Goal: Check status: Check status

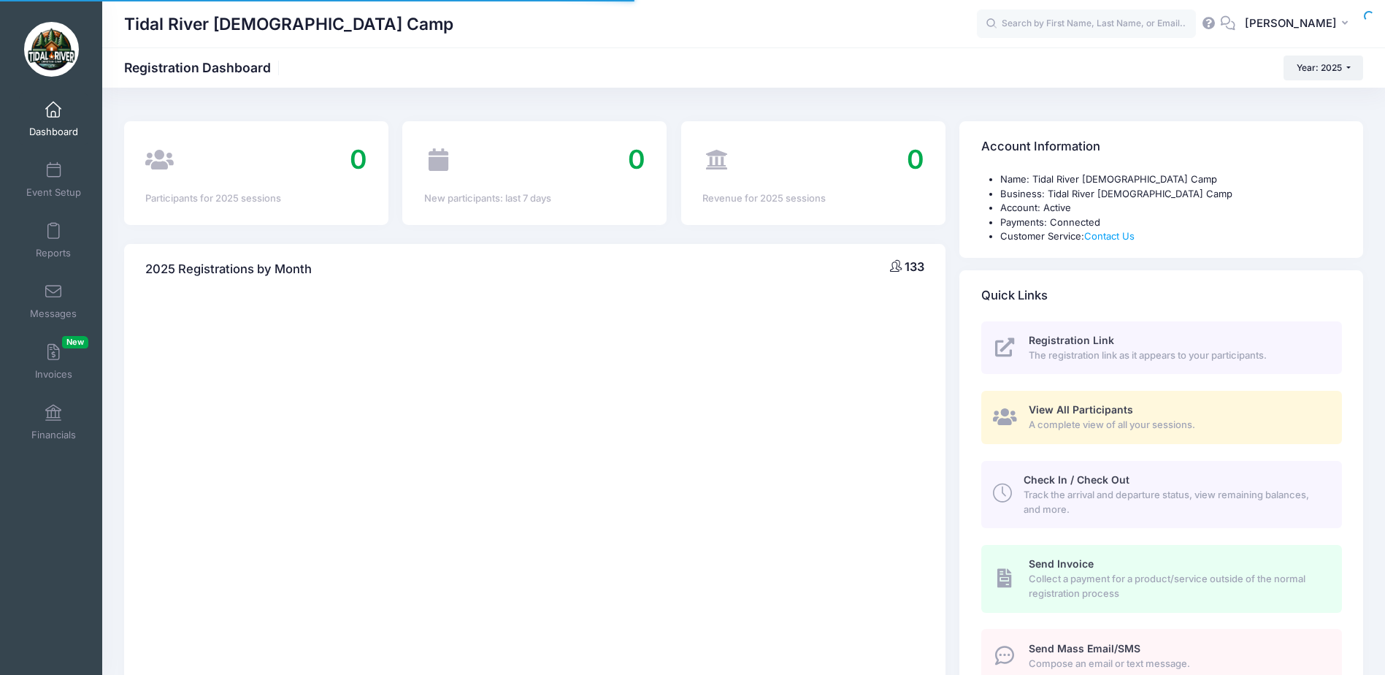
select select
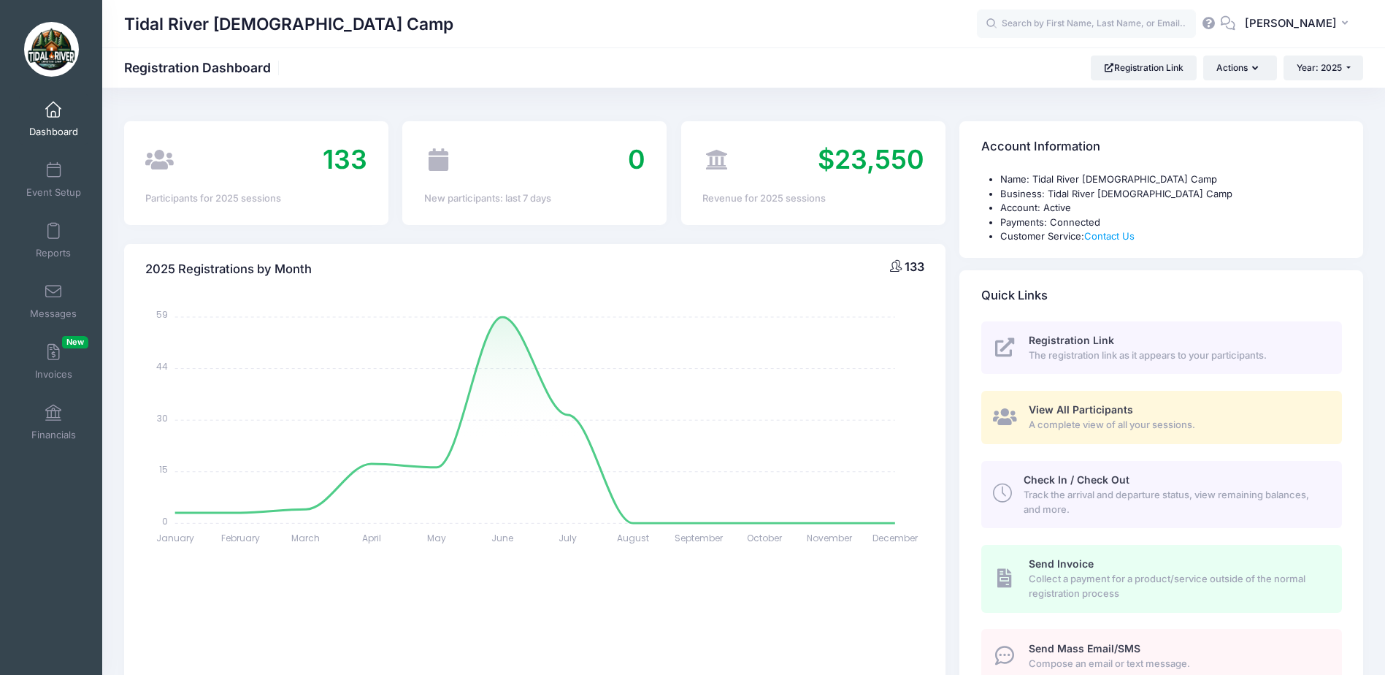
click at [53, 113] on span at bounding box center [53, 110] width 0 height 16
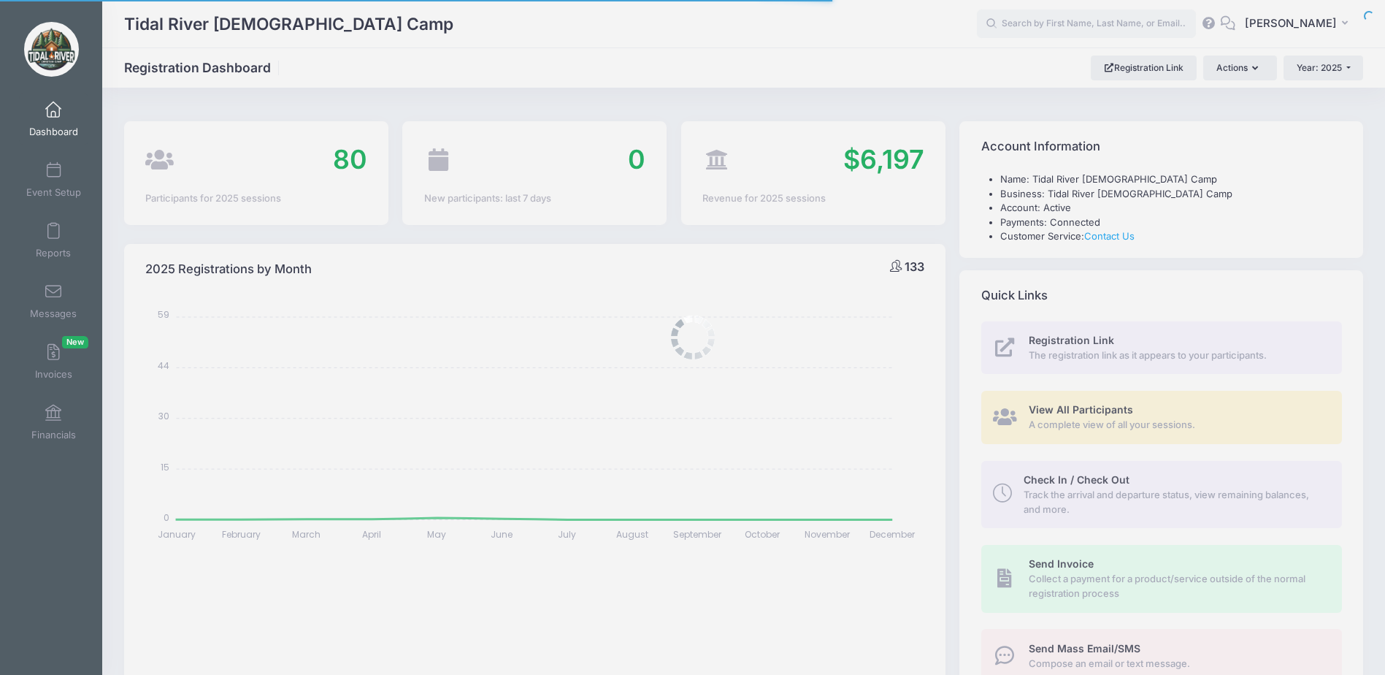
select select
